Goal: Transaction & Acquisition: Purchase product/service

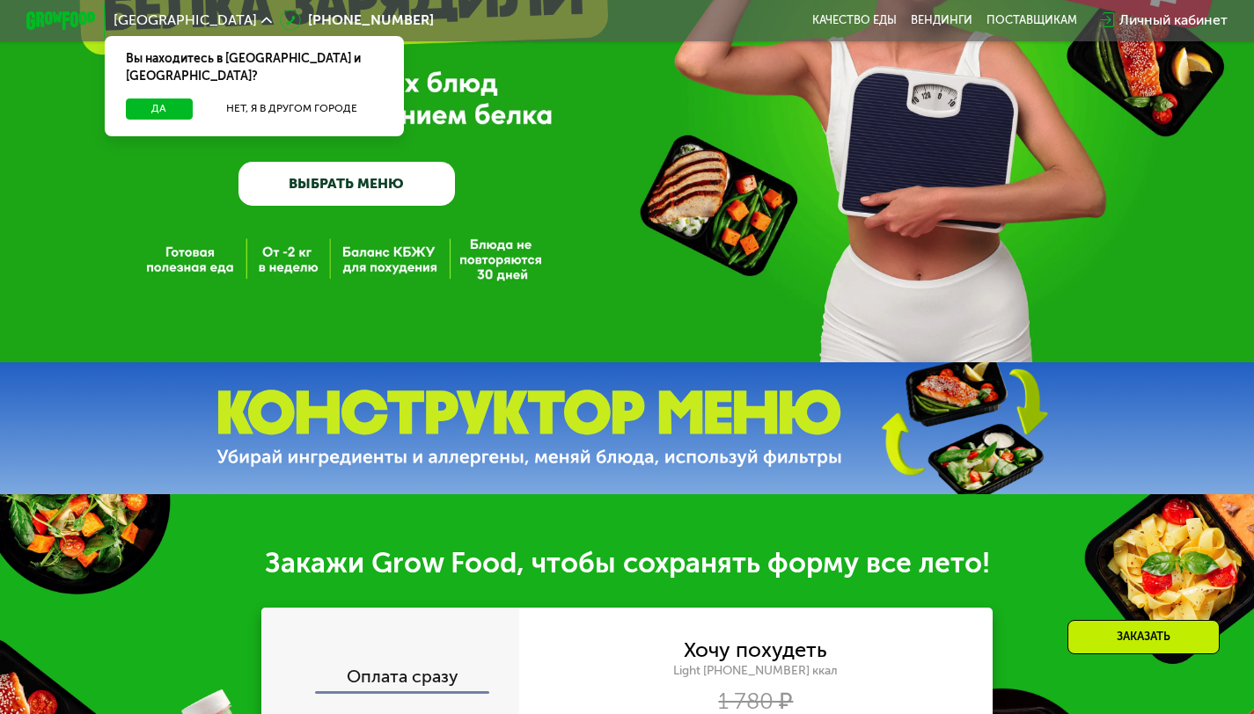
click at [379, 189] on link "ВЫБРАТЬ МЕНЮ" at bounding box center [346, 183] width 216 height 43
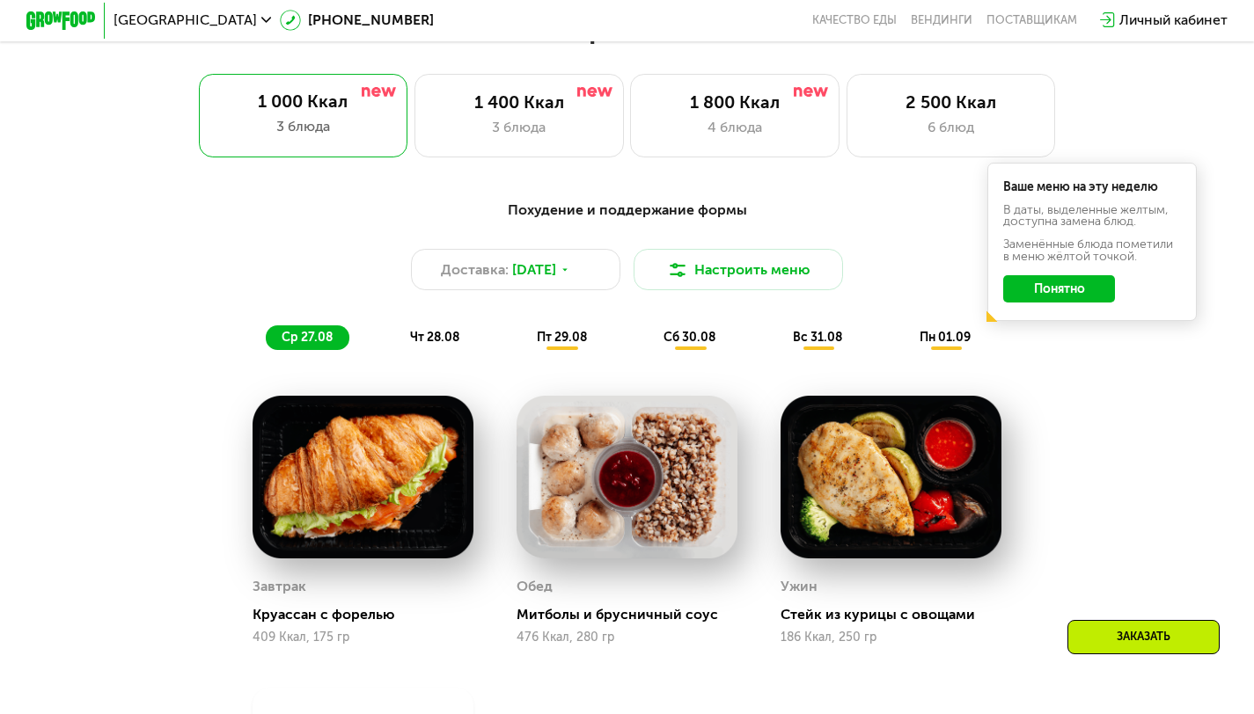
scroll to position [775, 0]
click at [521, 349] on div "чт 28.08" at bounding box center [563, 337] width 84 height 25
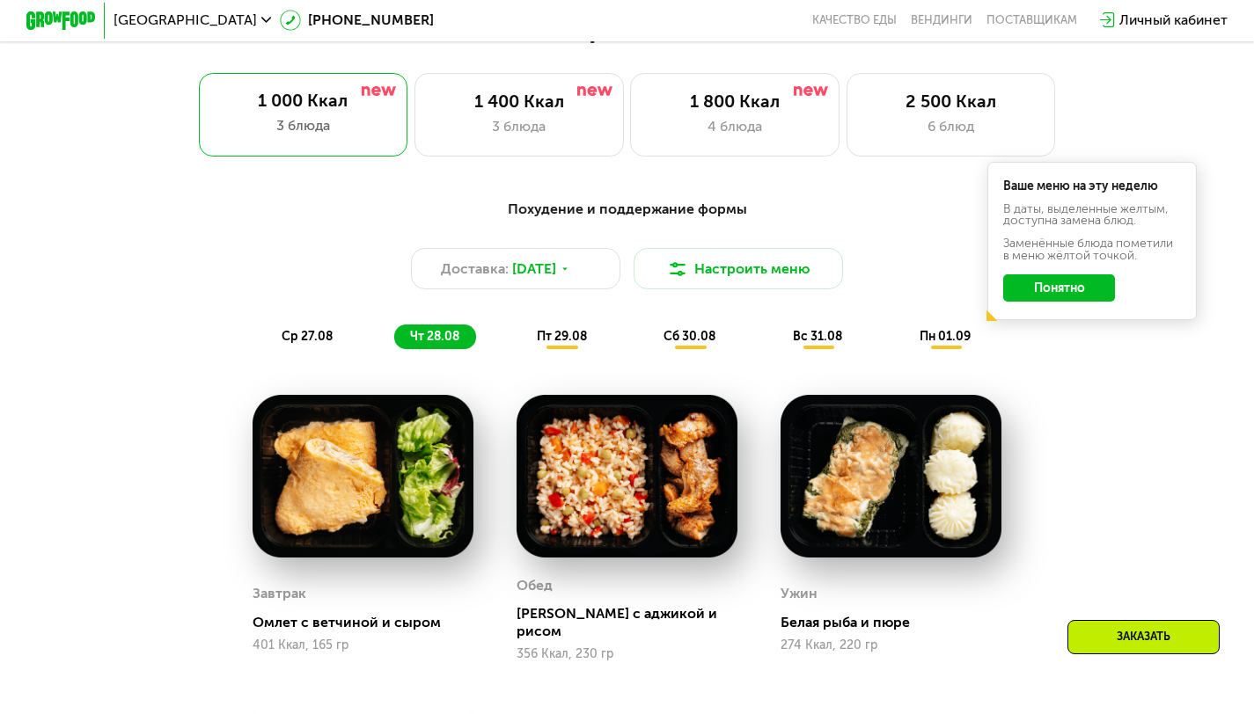
click at [648, 349] on div "пт 29.08" at bounding box center [690, 337] width 85 height 25
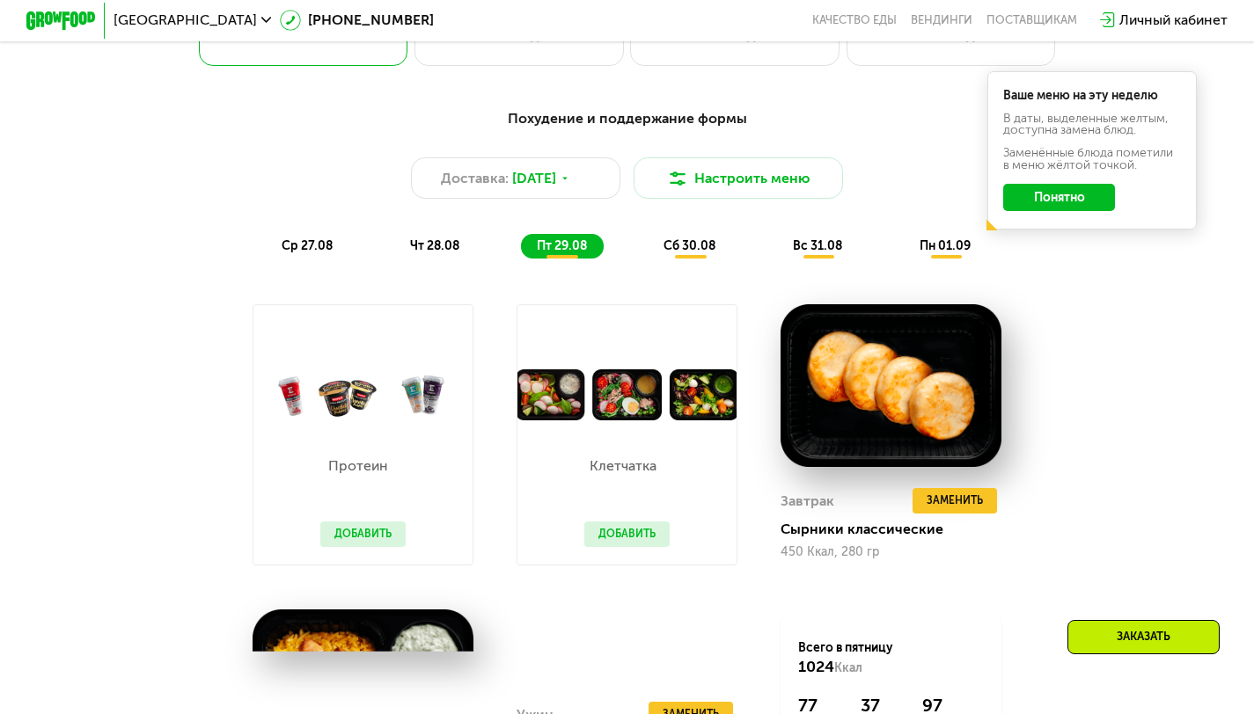
scroll to position [863, 0]
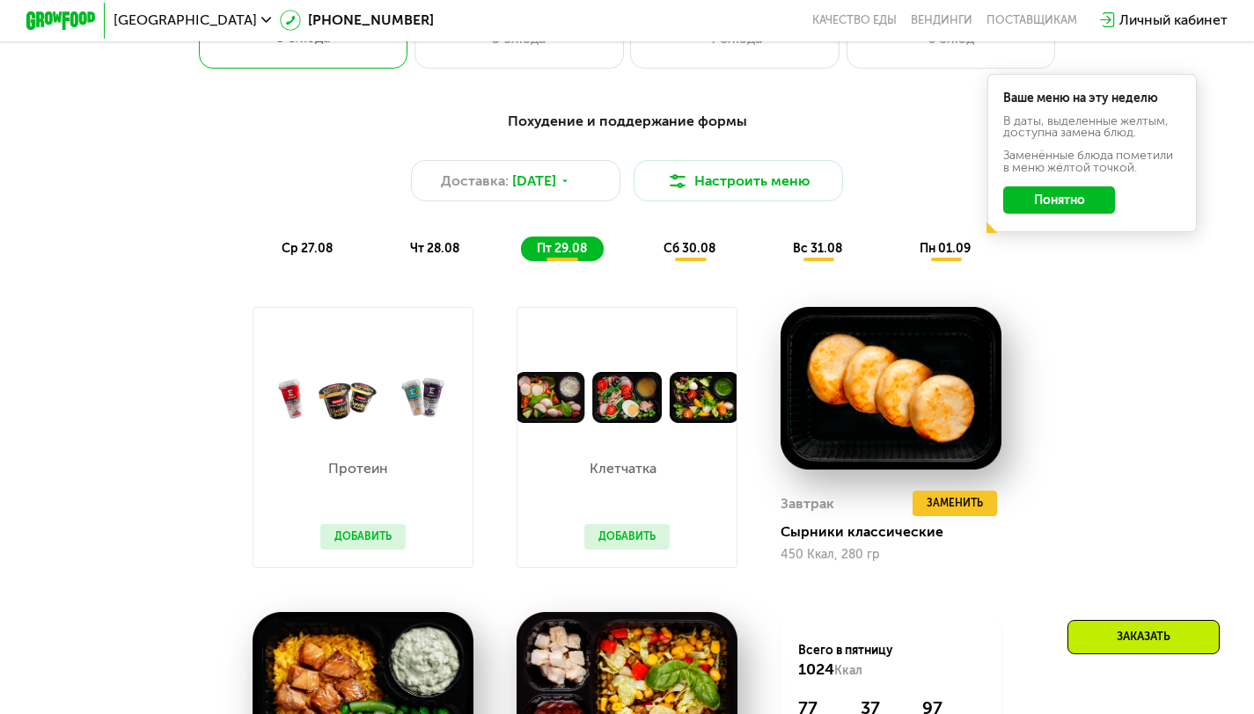
click at [683, 256] on span "сб 30.08" at bounding box center [689, 248] width 52 height 15
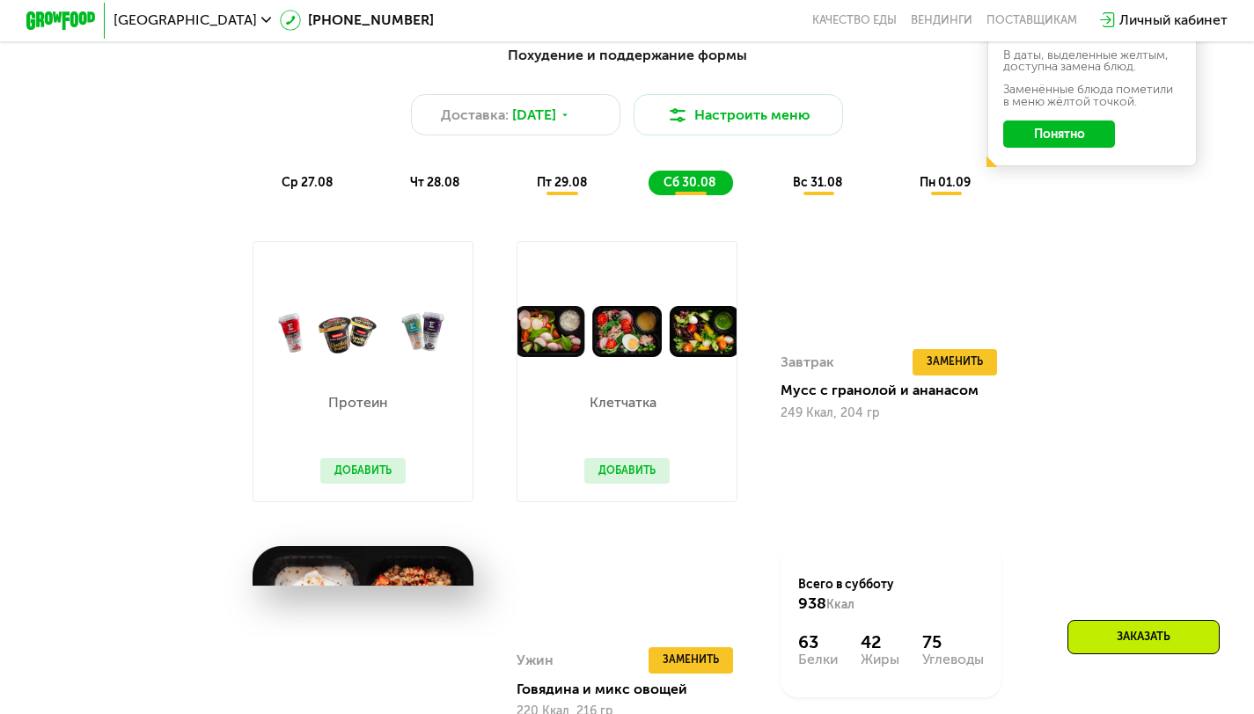
scroll to position [955, 0]
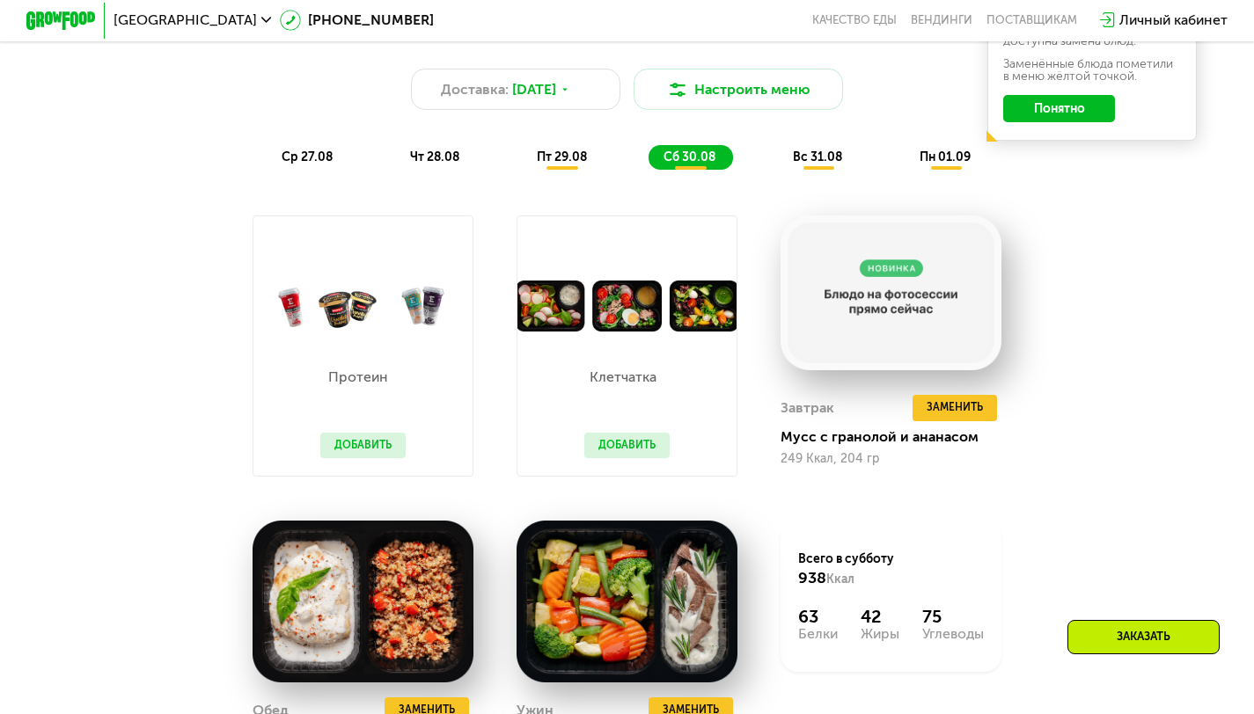
click at [905, 170] on div "вс 31.08" at bounding box center [947, 157] width 84 height 25
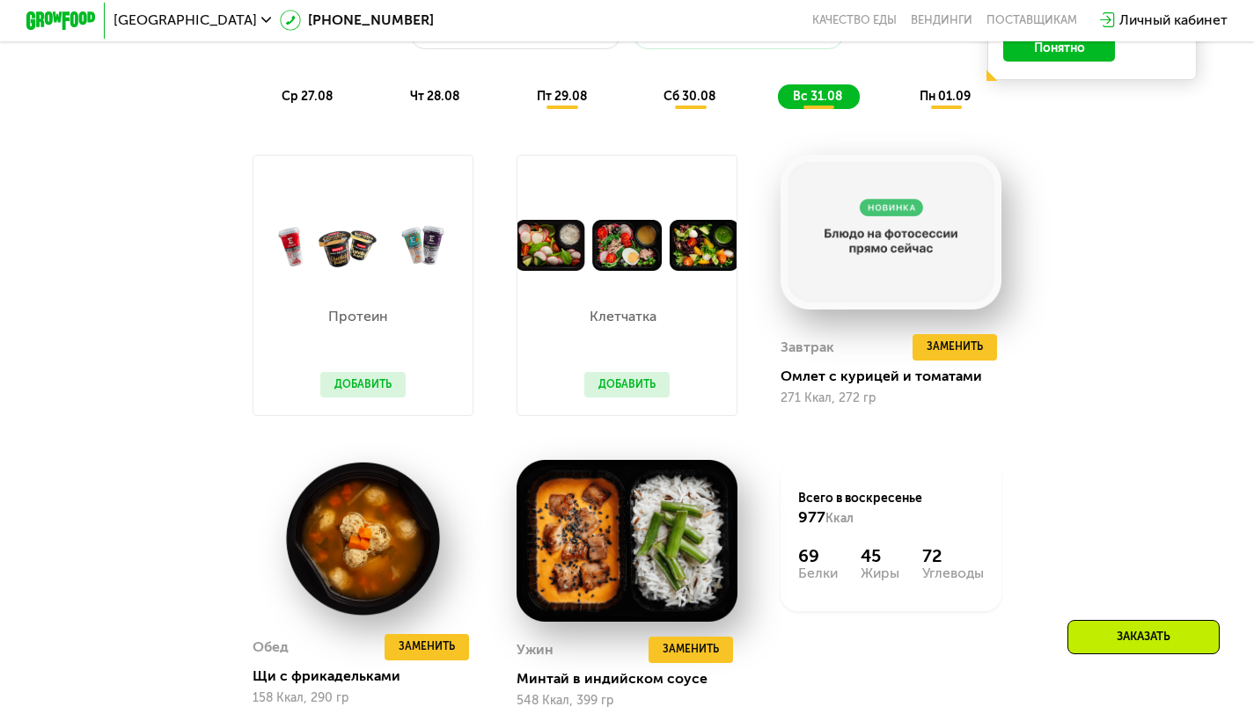
scroll to position [1011, 0]
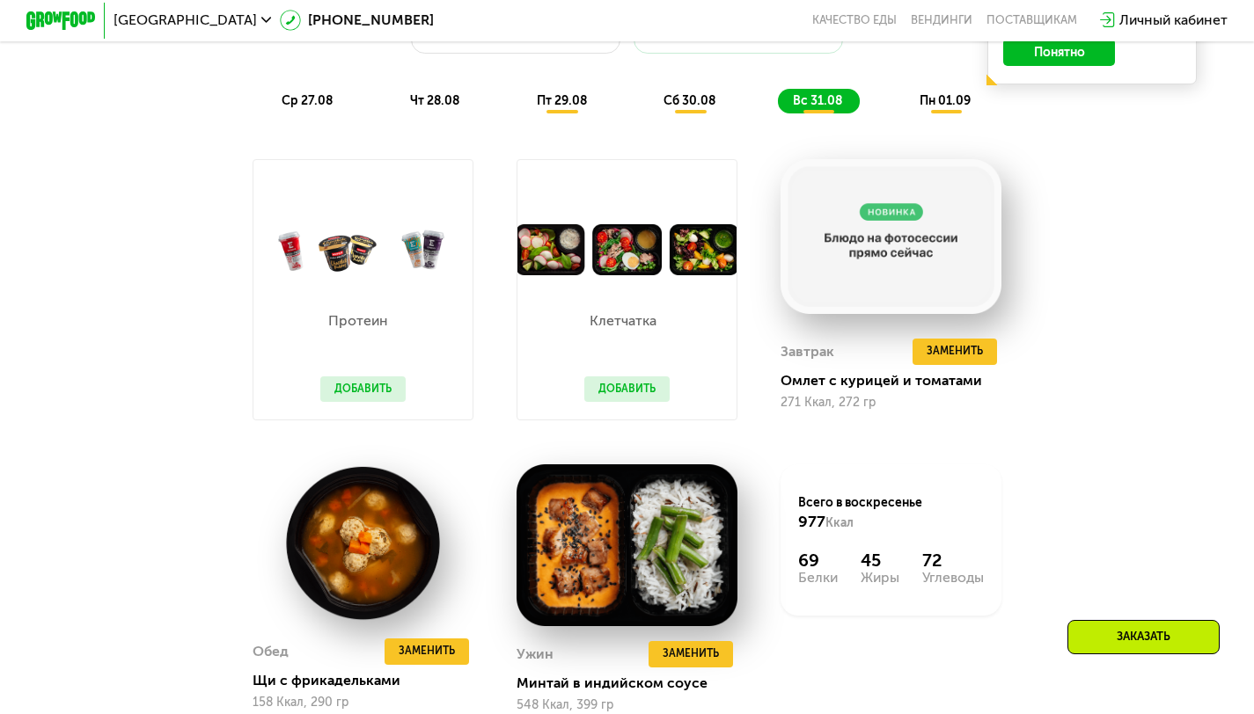
click at [925, 108] on span "пн 01.09" at bounding box center [945, 100] width 51 height 15
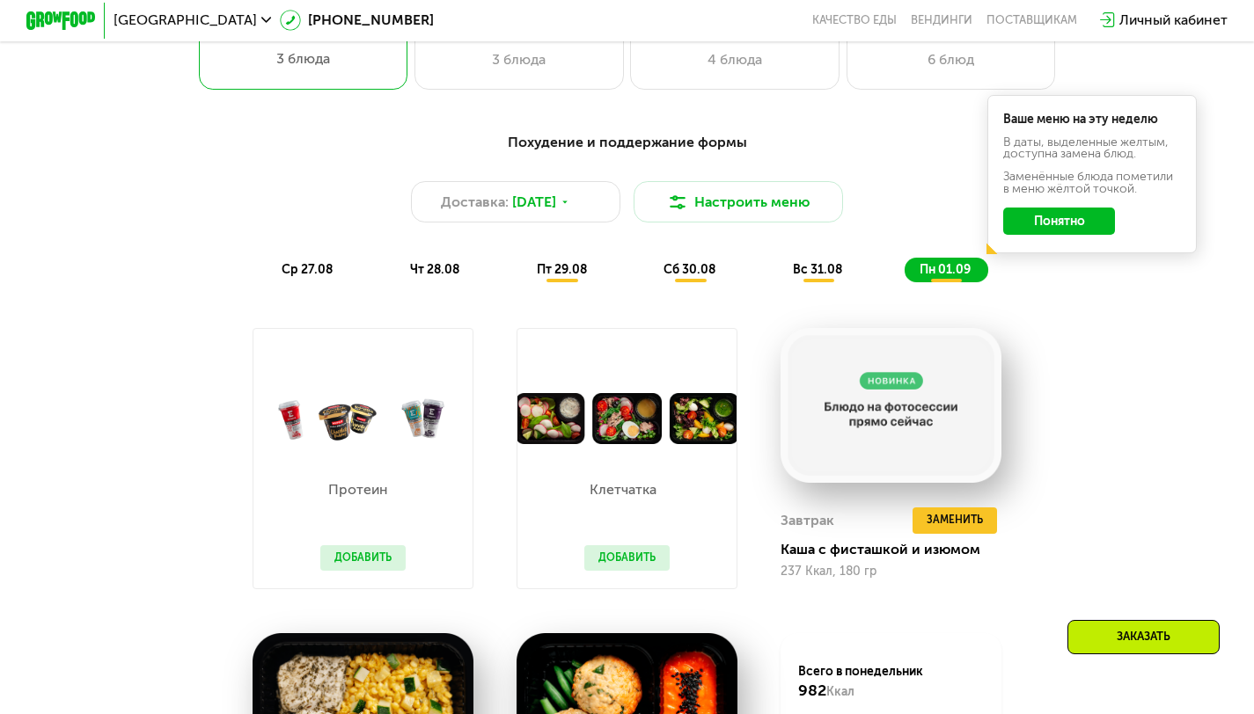
scroll to position [835, 0]
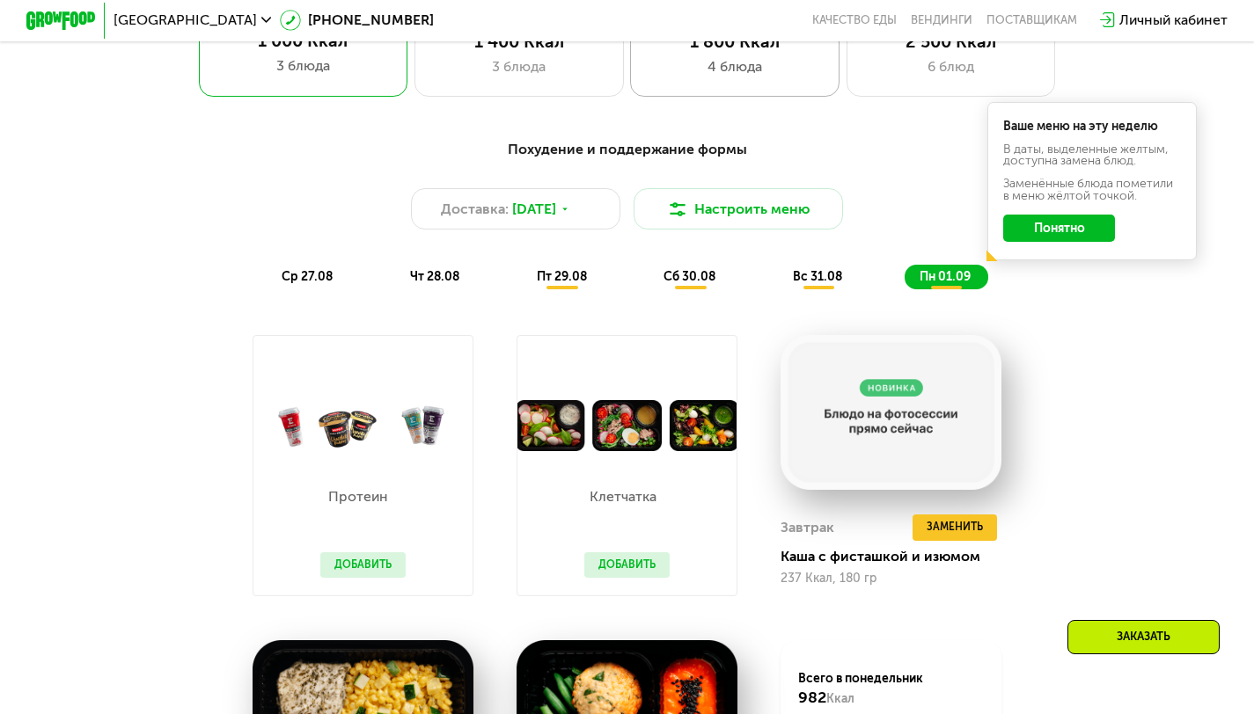
click at [846, 97] on div "1 800 Ккал 4 блюда" at bounding box center [950, 55] width 209 height 84
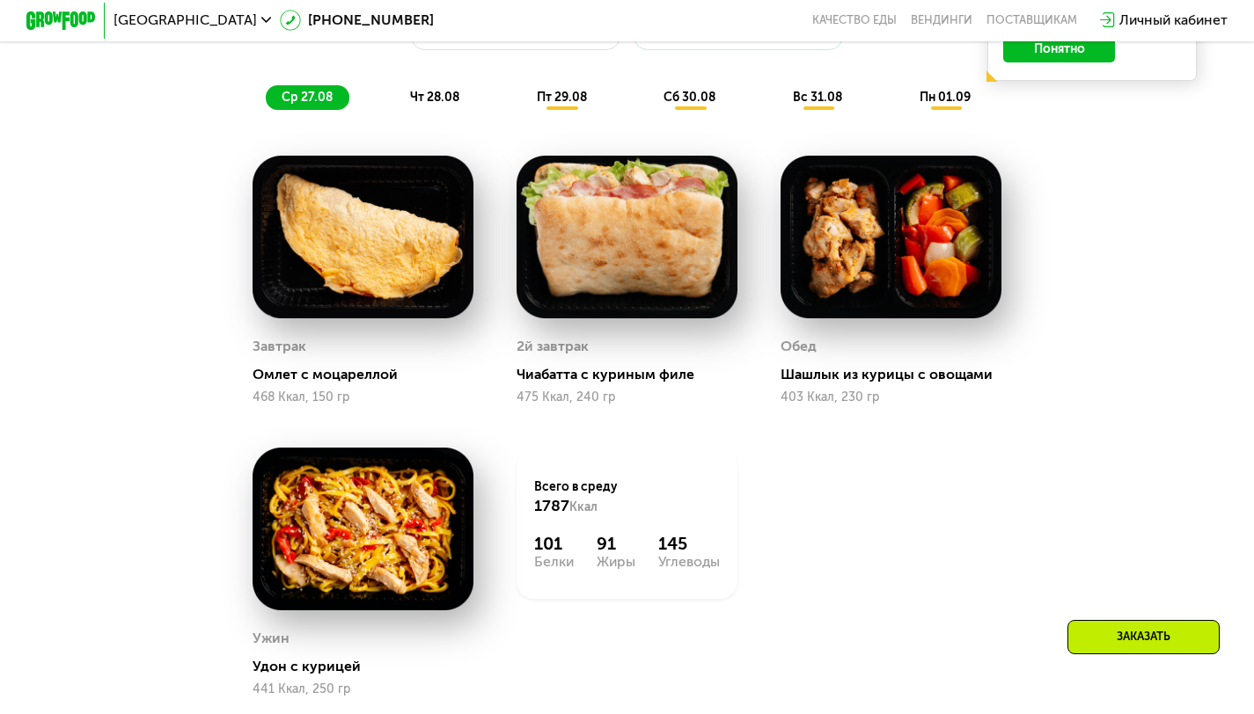
scroll to position [1008, 0]
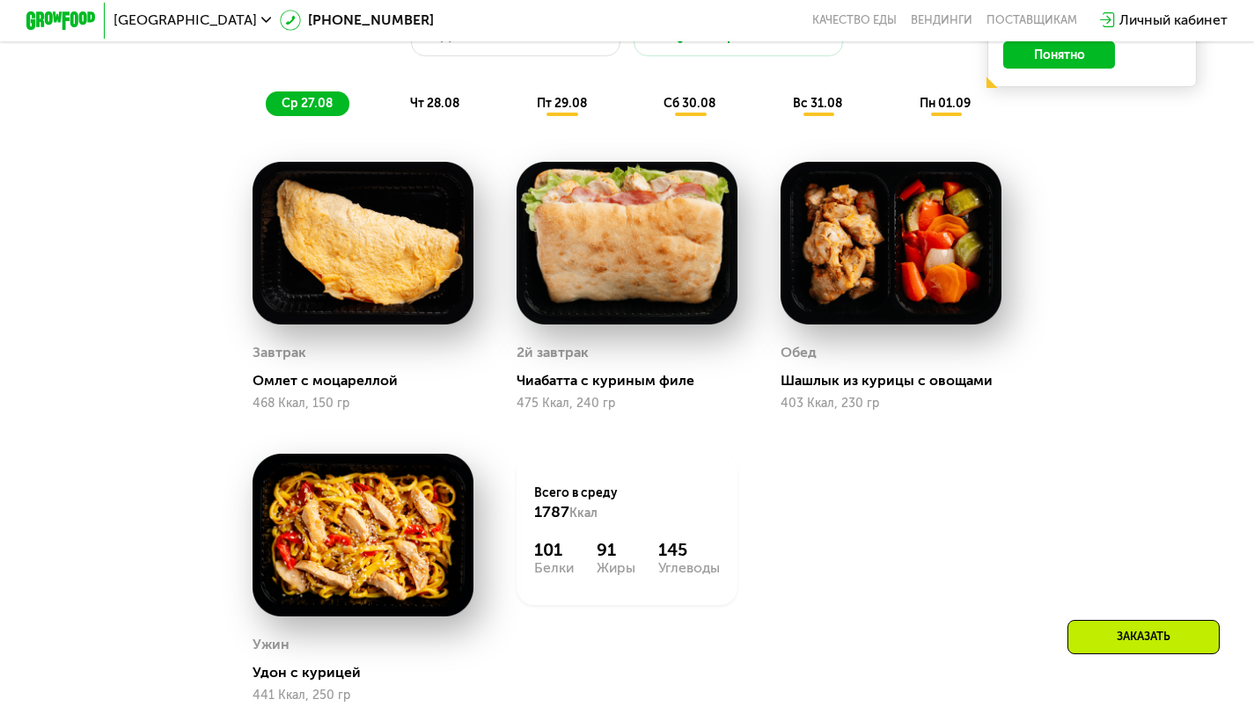
click at [436, 127] on div "Сбалансированное питание на каждый день Доставка: [DATE] Настроить меню ср 27.0…" at bounding box center [626, 41] width 1051 height 172
click at [521, 104] on div "чт 28.08" at bounding box center [563, 104] width 84 height 25
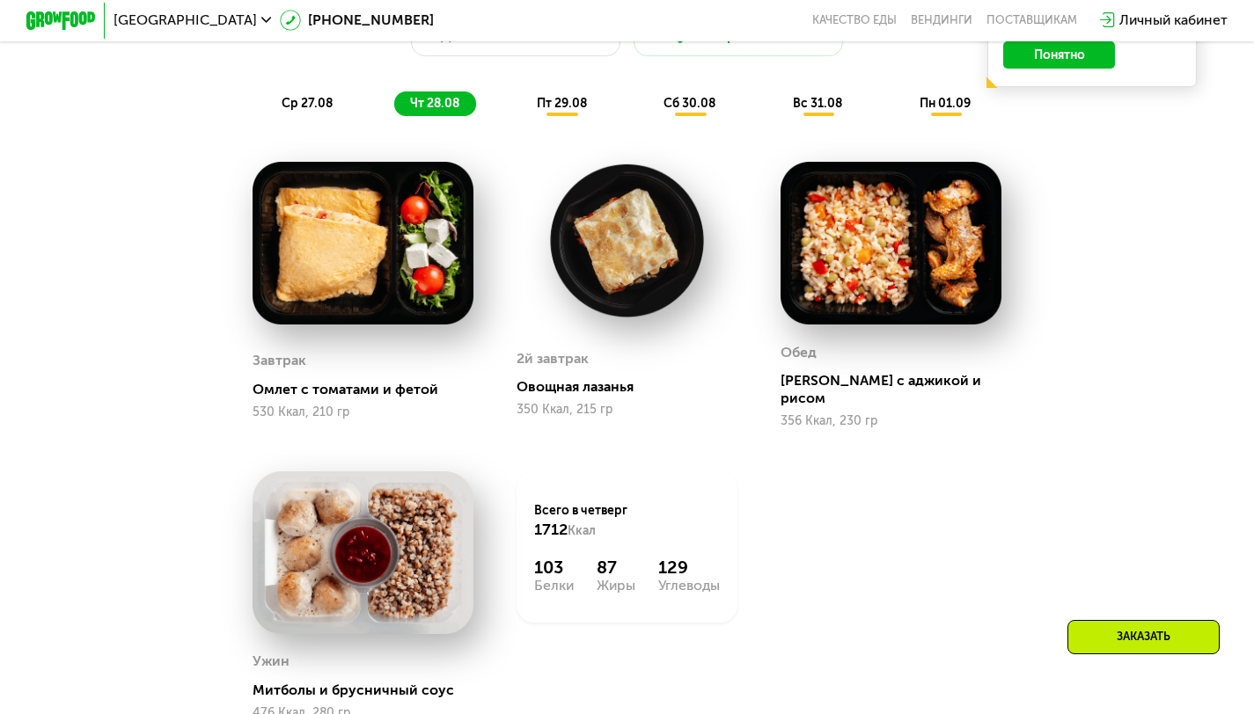
click at [570, 107] on span "пт 29.08" at bounding box center [562, 103] width 50 height 15
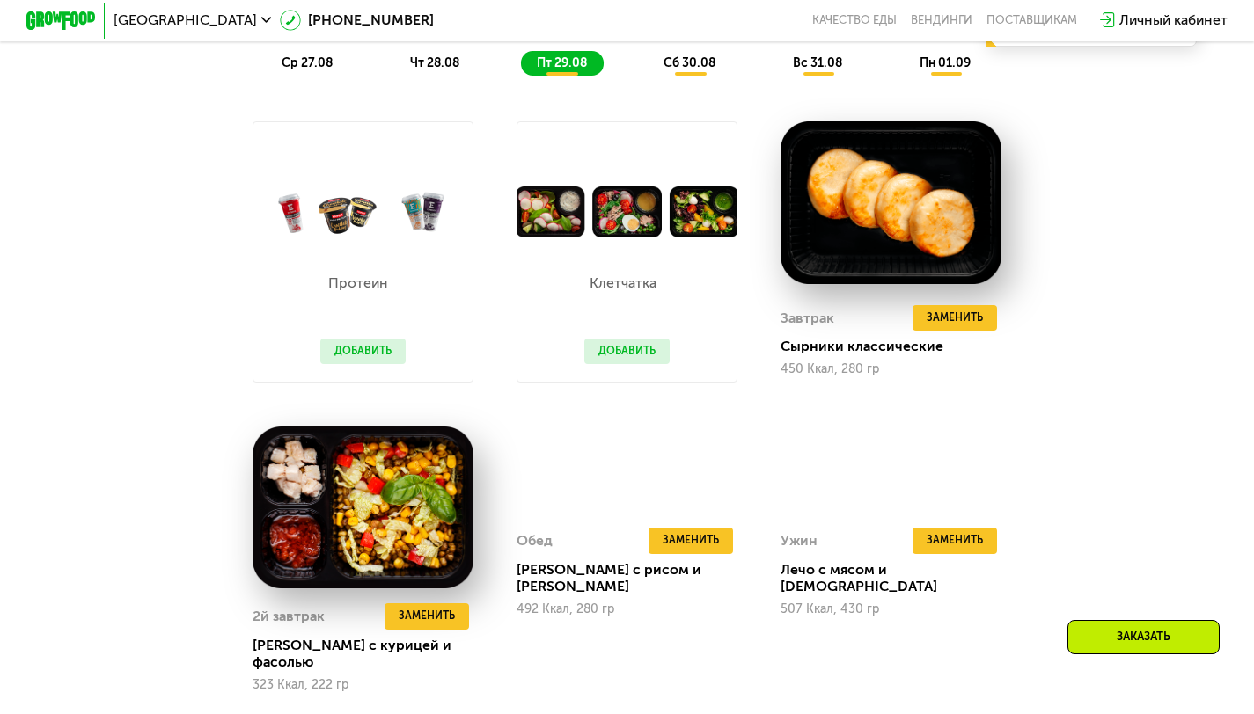
scroll to position [1055, 0]
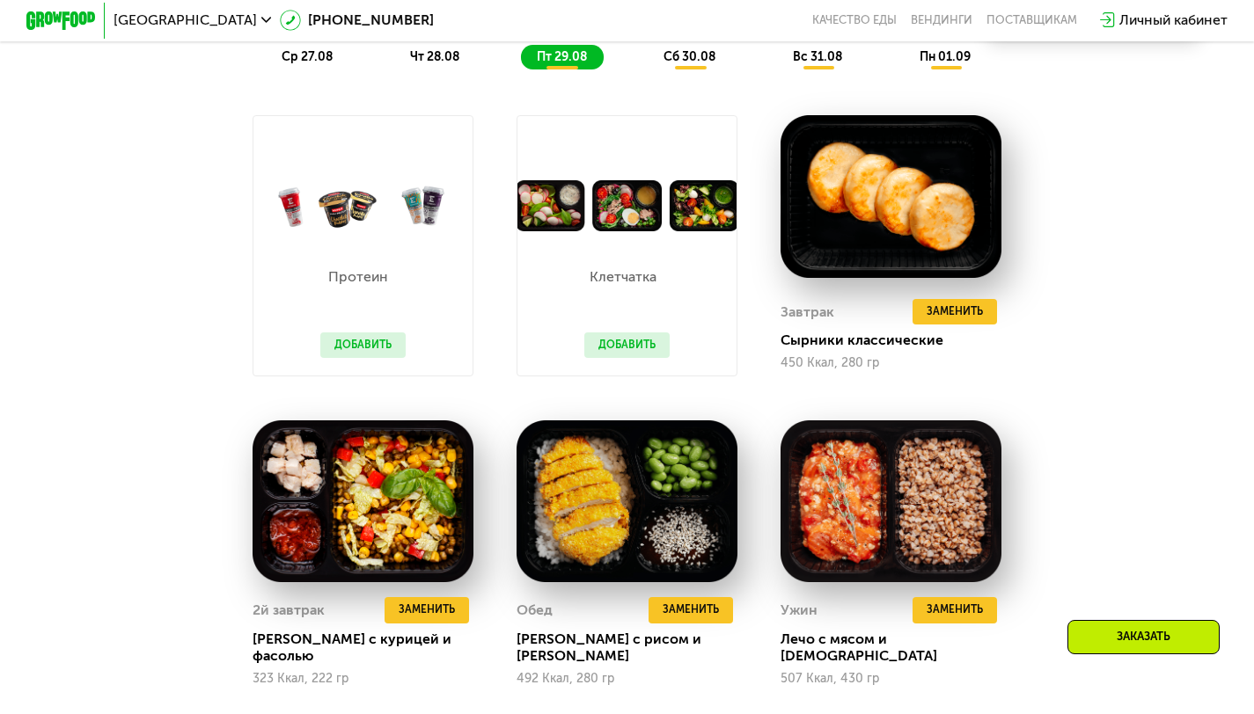
click at [778, 70] on div "сб 30.08" at bounding box center [819, 57] width 83 height 25
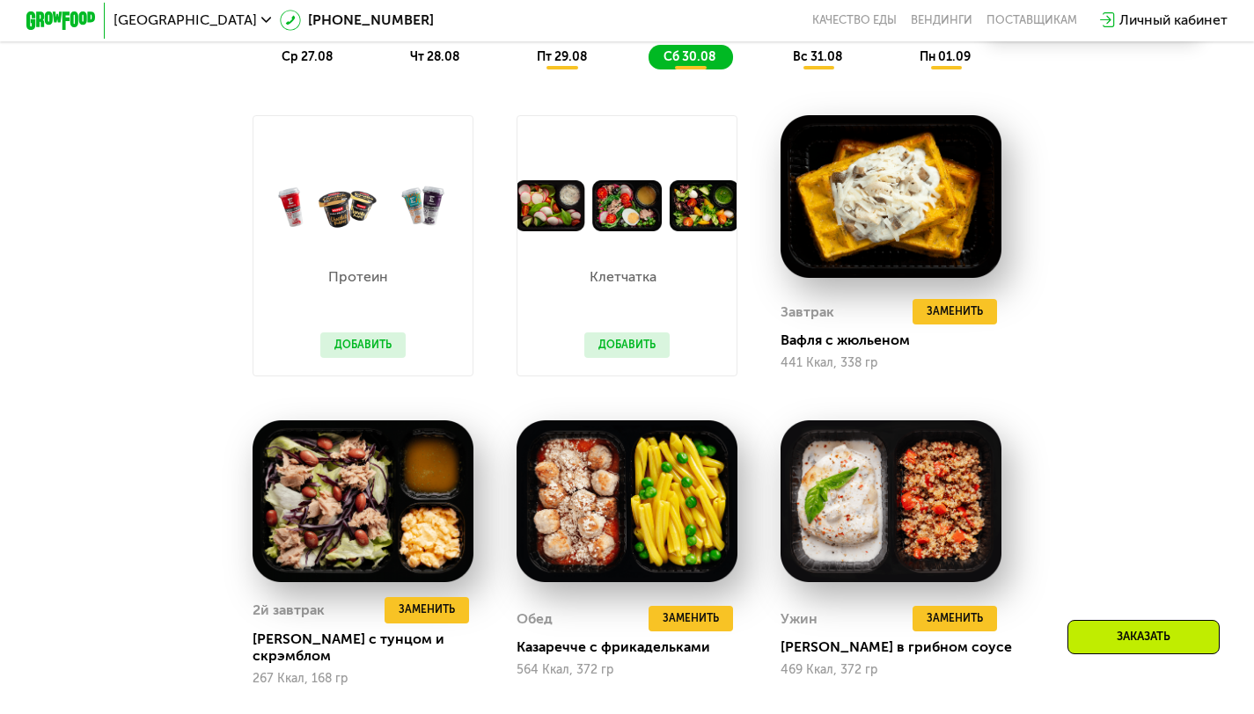
click at [802, 64] on span "вс 31.08" at bounding box center [817, 56] width 49 height 15
